Goal: Communication & Community: Share content

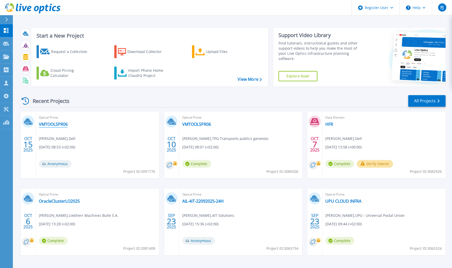
click at [61, 123] on link "VMTOOLSPR06" at bounding box center [53, 124] width 29 height 5
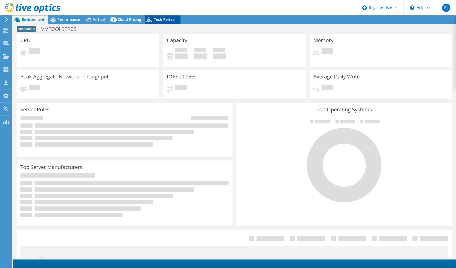
click at [162, 18] on span "Tech Refresh" at bounding box center [165, 19] width 23 height 5
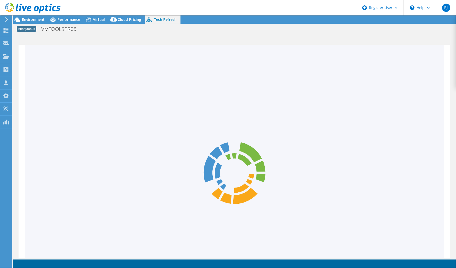
select select "USD"
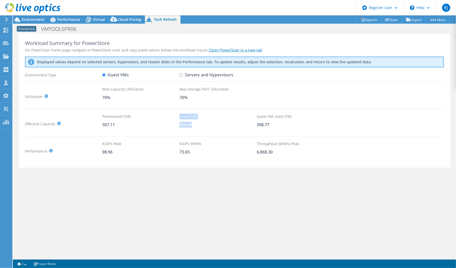
drag, startPoint x: 179, startPoint y: 125, endPoint x: 202, endPoint y: 126, distance: 22.9
click at [202, 126] on div "Effective Capacity Provisioned (TiB) : Total virtual disk size of all VMs on se…" at bounding box center [234, 124] width 419 height 20
click at [187, 127] on div "506.68" at bounding box center [217, 125] width 77 height 6
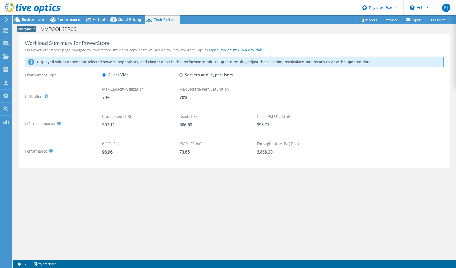
click at [210, 76] on label "Servers and Hypervisors" at bounding box center [206, 75] width 54 height 9
click at [183, 76] on input "Servers and Hypervisors" at bounding box center [180, 74] width 3 height 3
radio input "true"
click at [116, 73] on label "Guest VMs" at bounding box center [115, 75] width 27 height 9
click at [106, 73] on input "Guest VMs" at bounding box center [103, 74] width 3 height 3
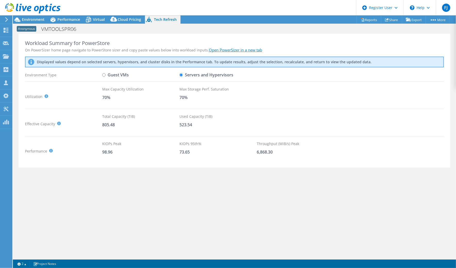
radio input "true"
radio input "false"
click at [392, 201] on div "Workload Summary for PowerStore On PowerSizer home page navigate to PowerStore …" at bounding box center [234, 146] width 443 height 224
click at [21, 97] on div "Workload Summary for PowerStore On PowerSizer home page navigate to PowerStore …" at bounding box center [235, 101] width 432 height 134
click at [390, 20] on link "Share" at bounding box center [391, 20] width 21 height 8
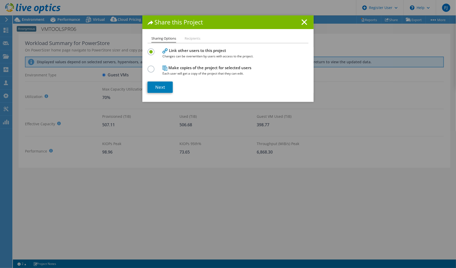
click at [301, 23] on icon at bounding box center [304, 22] width 6 height 6
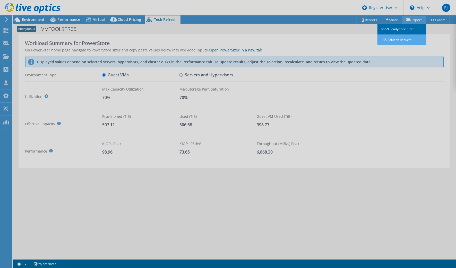
click at [411, 20] on div "This project has been archived. No changes can be made, and graphs and summary …" at bounding box center [234, 141] width 443 height 253
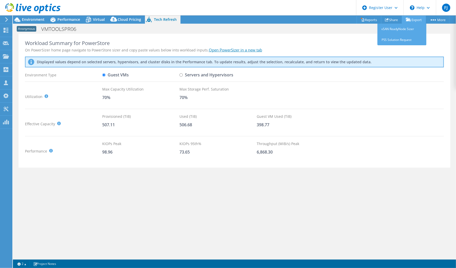
click at [414, 19] on link "Export" at bounding box center [414, 20] width 24 height 8
click at [392, 19] on link "Share" at bounding box center [391, 20] width 21 height 8
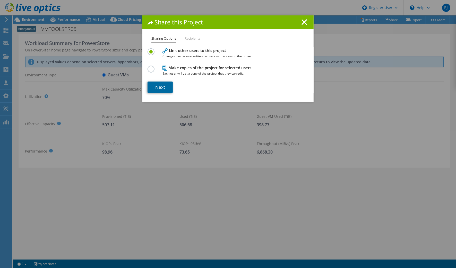
click at [160, 89] on link "Next" at bounding box center [159, 87] width 25 height 11
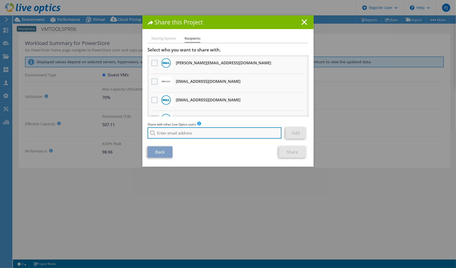
click at [198, 135] on input "search" at bounding box center [214, 132] width 134 height 11
click at [228, 134] on input "search" at bounding box center [214, 132] width 134 height 11
paste input "[EMAIL_ADDRESS][DOMAIN_NAME]"
type input "[EMAIL_ADDRESS][DOMAIN_NAME]"
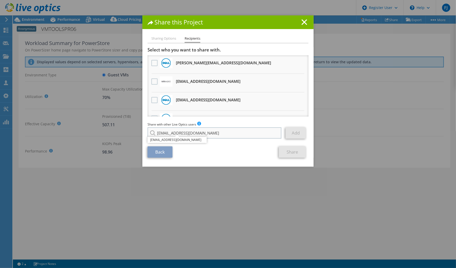
drag, startPoint x: 187, startPoint y: 141, endPoint x: 206, endPoint y: 138, distance: 19.2
click at [187, 141] on li "[EMAIL_ADDRESS][DOMAIN_NAME]" at bounding box center [176, 140] width 59 height 6
click at [286, 132] on link "Add" at bounding box center [295, 132] width 20 height 11
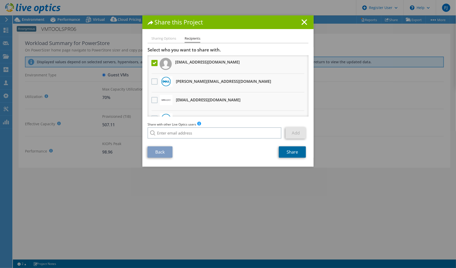
click at [289, 153] on link "Share" at bounding box center [292, 151] width 27 height 11
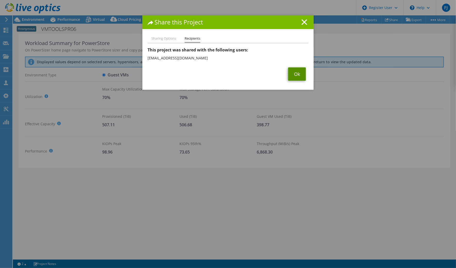
drag, startPoint x: 296, startPoint y: 75, endPoint x: 292, endPoint y: 75, distance: 3.3
click at [296, 75] on link "Ok" at bounding box center [297, 73] width 18 height 13
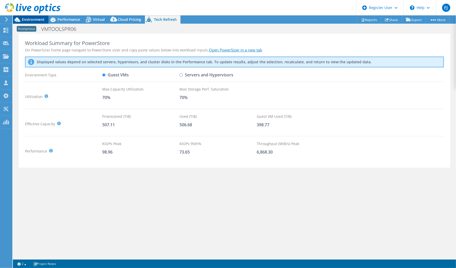
click at [28, 21] on span "Environment" at bounding box center [33, 19] width 23 height 5
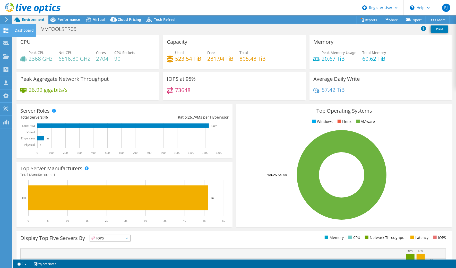
click at [3, 21] on div at bounding box center [6, 19] width 6 height 5
